Goal: Transaction & Acquisition: Purchase product/service

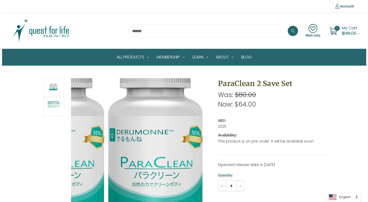
scroll to position [77, 0]
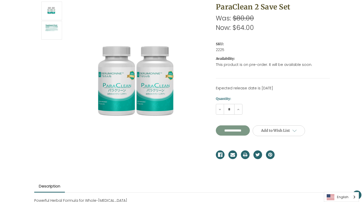
click at [247, 129] on input "**********" at bounding box center [233, 130] width 34 height 10
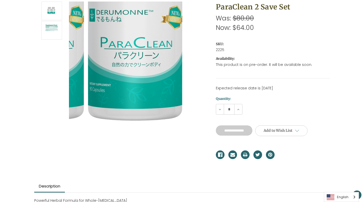
type input "**********"
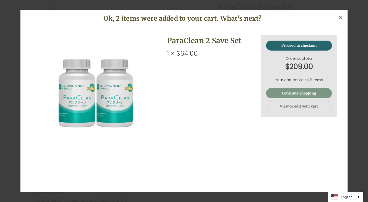
click at [278, 93] on link "Continue Shopping" at bounding box center [299, 93] width 66 height 10
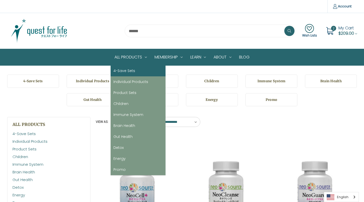
click at [135, 74] on link "4-Save Sets" at bounding box center [138, 70] width 55 height 11
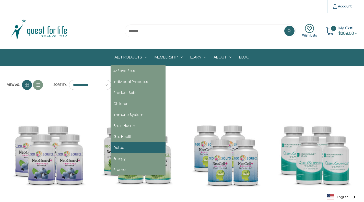
click at [130, 149] on link "Detox" at bounding box center [138, 147] width 55 height 11
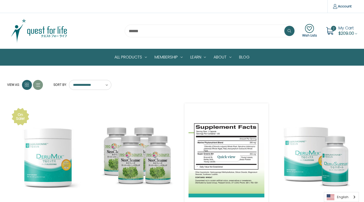
scroll to position [26, 0]
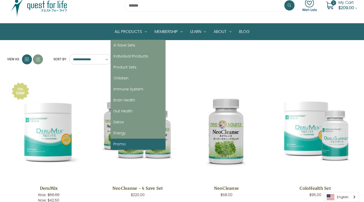
click at [123, 145] on link "Promo" at bounding box center [138, 144] width 55 height 11
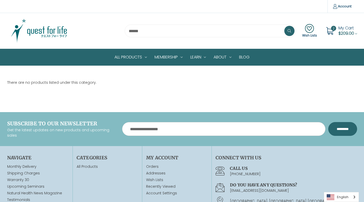
scroll to position [26, 0]
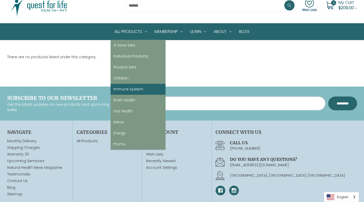
click at [132, 90] on link "Immune System" at bounding box center [138, 89] width 55 height 11
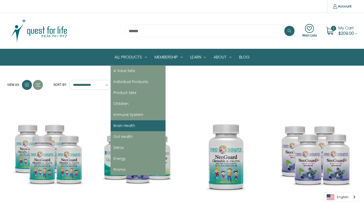
click at [127, 127] on link "Brain Health" at bounding box center [138, 125] width 55 height 11
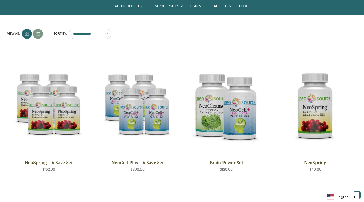
scroll to position [153, 0]
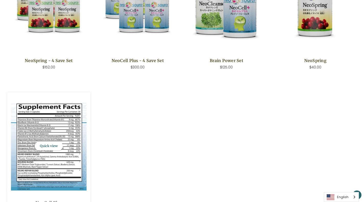
click at [65, 149] on img "NeoCell Plus,$79.00\a" at bounding box center [49, 146] width 76 height 89
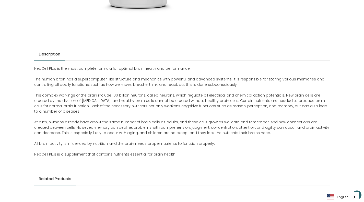
scroll to position [106, 0]
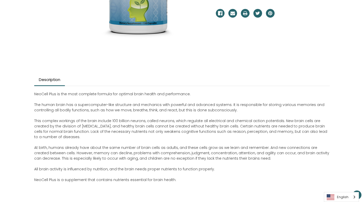
scroll to position [234, 0]
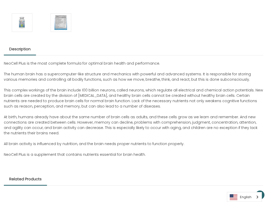
click at [207, 55] on ul "Description" at bounding box center [133, 49] width 259 height 12
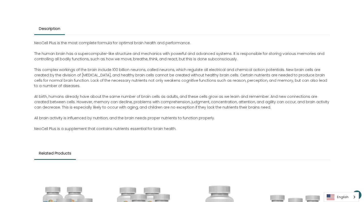
scroll to position [209, 0]
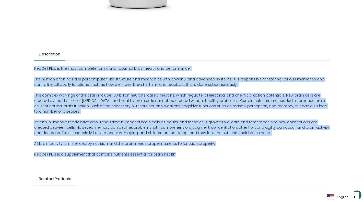
drag, startPoint x: 184, startPoint y: 157, endPoint x: 47, endPoint y: 71, distance: 161.7
click at [33, 68] on article "Description NeoCell Plus is the most complete formula for optimal brain health …" at bounding box center [182, 111] width 303 height 125
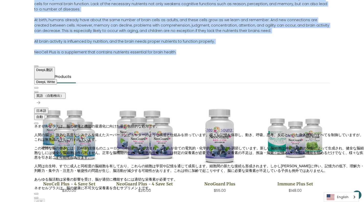
scroll to position [55, 0]
click at [253, 63] on div "NeoCell Plus is the most complete formula for optimal brain health and performa…" at bounding box center [181, 11] width 295 height 107
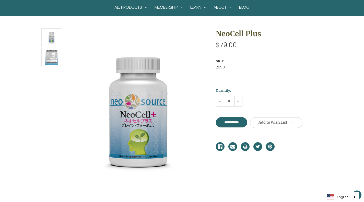
scroll to position [0, 0]
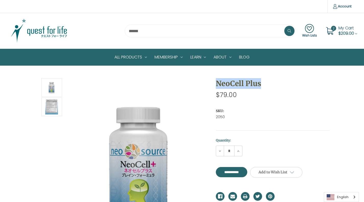
drag, startPoint x: 266, startPoint y: 85, endPoint x: 212, endPoint y: 83, distance: 54.1
click at [212, 83] on section "NeoCell Plus MSRP: Was: Now: $79.00 (You save ) SKU: 2050 UPC:" at bounding box center [272, 108] width 121 height 60
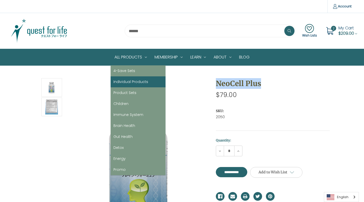
click at [140, 83] on link "Individual Products" at bounding box center [138, 81] width 55 height 11
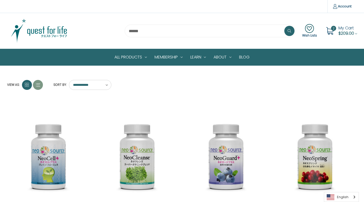
scroll to position [77, 0]
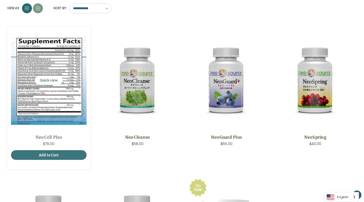
click at [66, 93] on img "NeoCell Plus,$79.00\a" at bounding box center [49, 80] width 76 height 89
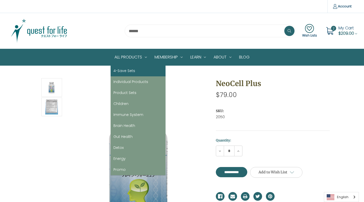
click at [132, 72] on link "4-Save Sets" at bounding box center [138, 70] width 55 height 11
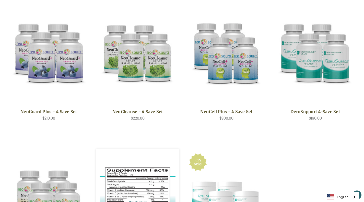
scroll to position [77, 0]
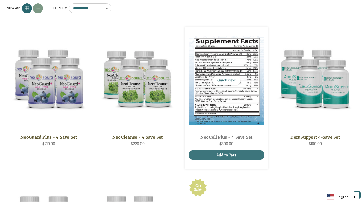
click at [221, 101] on img "NeoCell Plus - 4 Save Set,$300.00\a" at bounding box center [226, 80] width 76 height 89
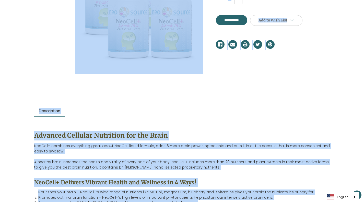
scroll to position [146, 0]
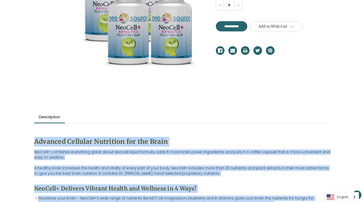
drag, startPoint x: 124, startPoint y: 104, endPoint x: 25, endPoint y: 137, distance: 104.2
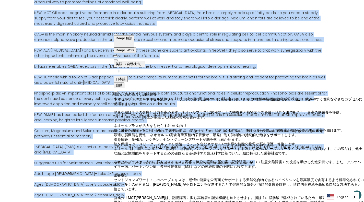
scroll to position [335, 0]
click at [265, 90] on div "Advanced Cellular Nutrition for the Brain NeoCell+ combines everything great ab…" at bounding box center [181, 30] width 295 height 377
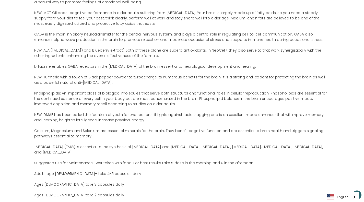
click at [223, 40] on span "GABA is the main inhibitory neurotransmitter for the central nervous system, an…" at bounding box center [178, 37] width 289 height 10
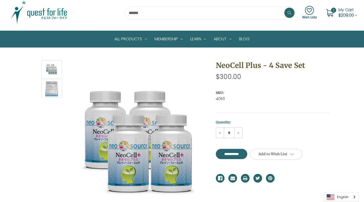
scroll to position [0, 0]
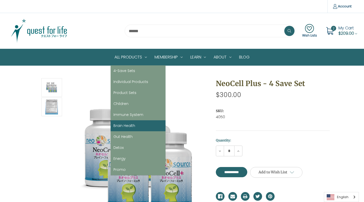
click at [127, 129] on link "Brain Health" at bounding box center [138, 125] width 55 height 11
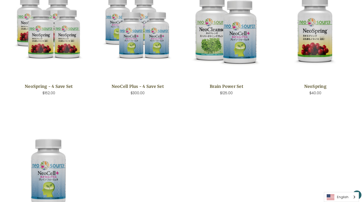
scroll to position [178, 0]
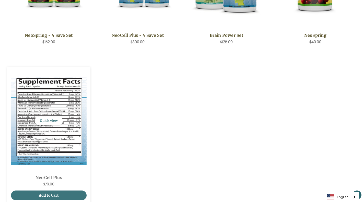
click at [56, 138] on img "NeoCell Plus,$79.00\a" at bounding box center [49, 121] width 76 height 89
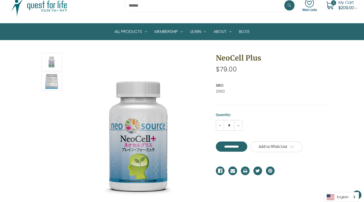
scroll to position [51, 0]
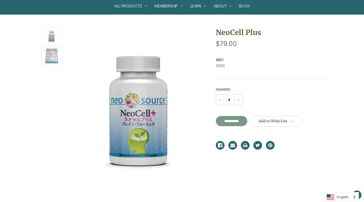
click at [227, 119] on input "**********" at bounding box center [231, 121] width 31 height 10
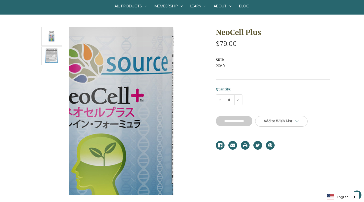
type input "**********"
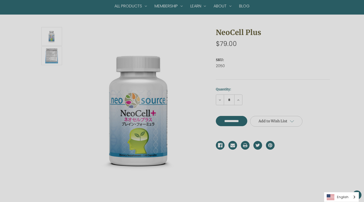
scroll to position [0, 0]
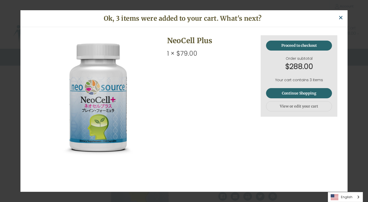
click at [341, 17] on span "×" at bounding box center [340, 17] width 5 height 11
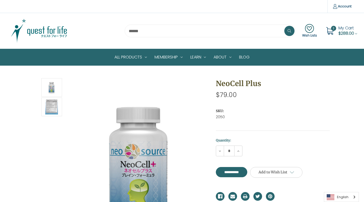
click at [340, 25] on span "My Cart" at bounding box center [345, 28] width 15 height 6
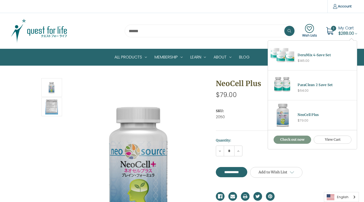
click at [302, 139] on link "Check out now" at bounding box center [292, 140] width 38 height 8
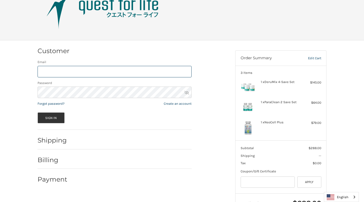
scroll to position [52, 0]
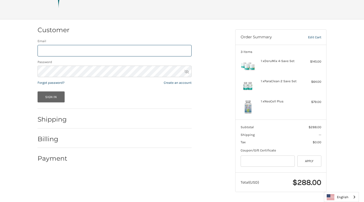
type input "**********"
click at [57, 96] on button "Sign In" at bounding box center [51, 96] width 27 height 11
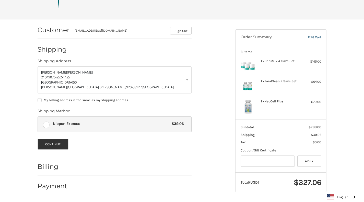
click at [53, 166] on h2 "Billing" at bounding box center [53, 167] width 30 height 8
click at [55, 143] on button "Continue" at bounding box center [53, 144] width 31 height 11
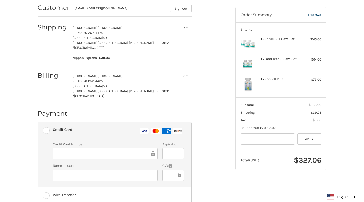
scroll to position [0, 0]
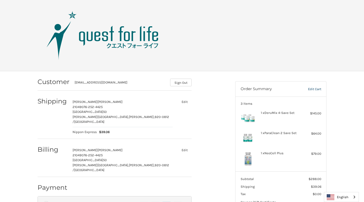
click at [353, 197] on div "English" at bounding box center [341, 197] width 35 height 10
click at [350, 184] on link "日本語" at bounding box center [337, 187] width 27 height 9
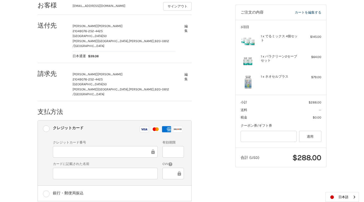
scroll to position [98, 0]
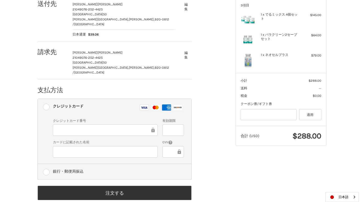
click at [44, 164] on label "銀行・郵便局振込" at bounding box center [114, 171] width 153 height 15
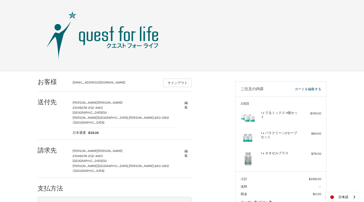
scroll to position [52, 0]
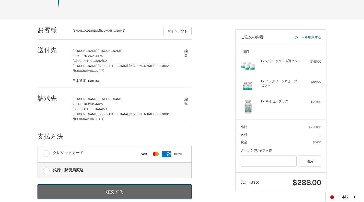
click at [105, 185] on button "注文する" at bounding box center [115, 191] width 154 height 15
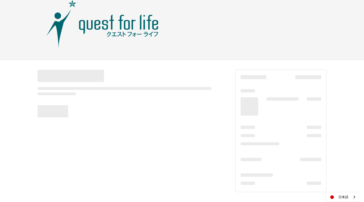
scroll to position [11, 0]
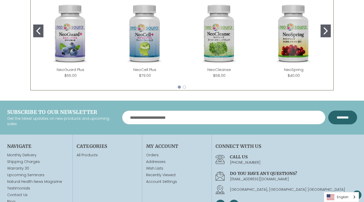
scroll to position [295, 0]
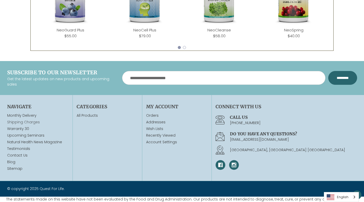
click at [25, 123] on link "Shipping Charges" at bounding box center [23, 121] width 33 height 5
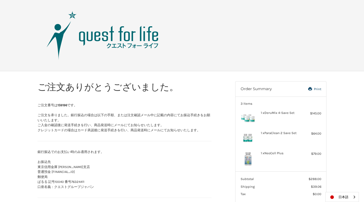
scroll to position [51, 0]
